Goal: Download file/media

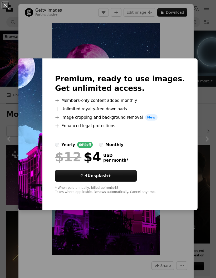
scroll to position [455, 0]
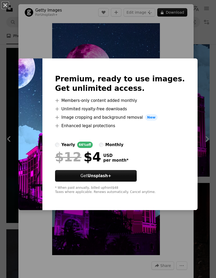
click at [156, 34] on div "An X shape Premium, ready to use images. Get unlimited access. A plus sign Memb…" at bounding box center [108, 139] width 216 height 278
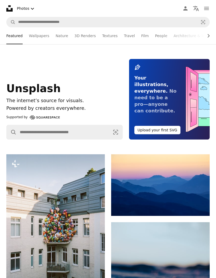
scroll to position [499, 0]
